Goal: Information Seeking & Learning: Find specific fact

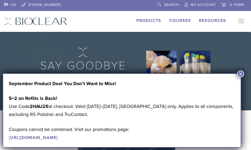
click at [156, 19] on link "Products" at bounding box center [148, 20] width 25 height 5
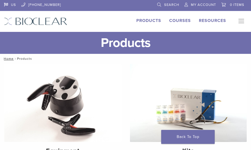
click at [161, 1] on link "Search" at bounding box center [168, 4] width 22 height 8
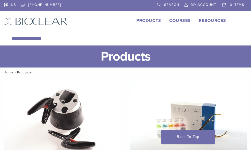
click at [162, 3] on link "Search" at bounding box center [168, 4] width 22 height 8
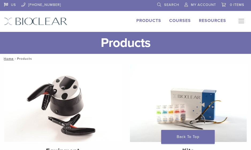
click at [167, 4] on span "Search" at bounding box center [171, 5] width 15 height 4
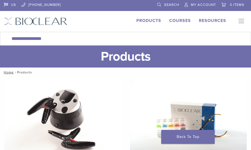
click at [144, 4] on li at bounding box center [109, 5] width 86 height 11
click at [114, 5] on li at bounding box center [109, 5] width 86 height 11
click at [162, 5] on link "Search" at bounding box center [168, 4] width 22 height 8
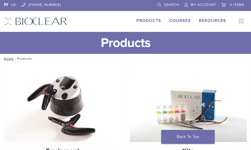
click at [162, 5] on link "Search" at bounding box center [168, 4] width 22 height 8
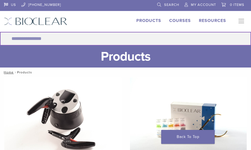
click at [38, 39] on input "Search for:" at bounding box center [125, 39] width 251 height 14
type input "**********"
click at [0, 32] on button "Search" at bounding box center [0, 32] width 0 height 0
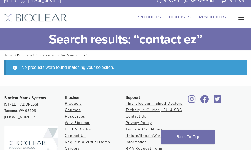
scroll to position [1, 0]
